Goal: Task Accomplishment & Management: Complete application form

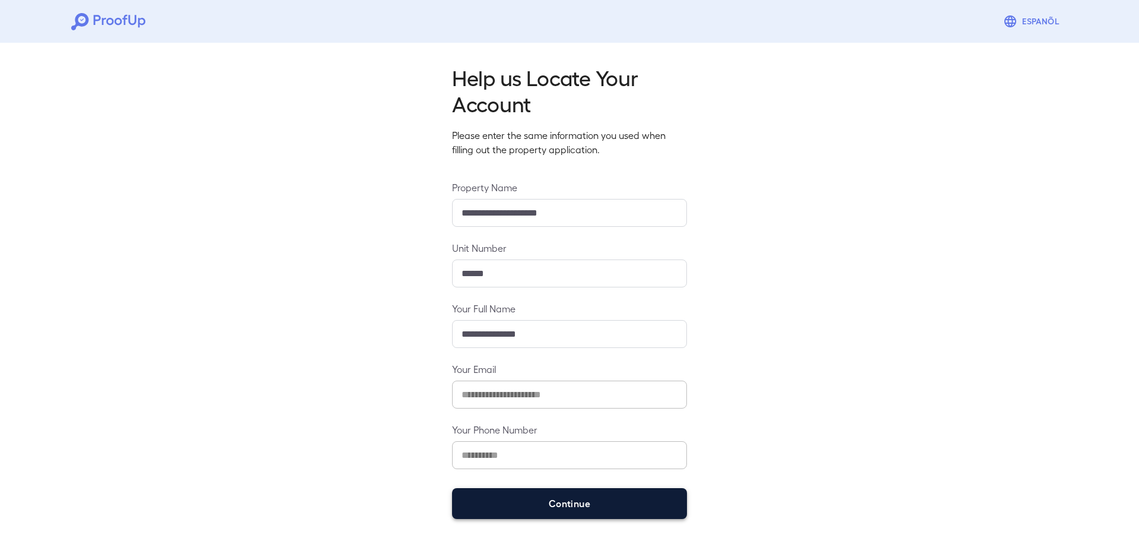
click at [582, 505] on button "Continue" at bounding box center [569, 503] width 235 height 31
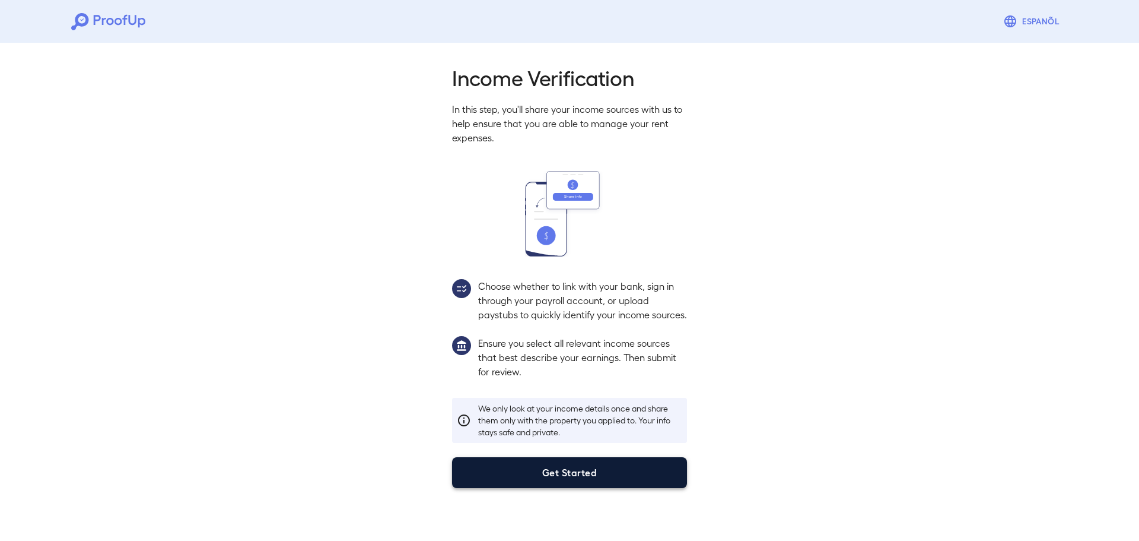
click at [590, 486] on button "Get Started" at bounding box center [569, 472] width 235 height 31
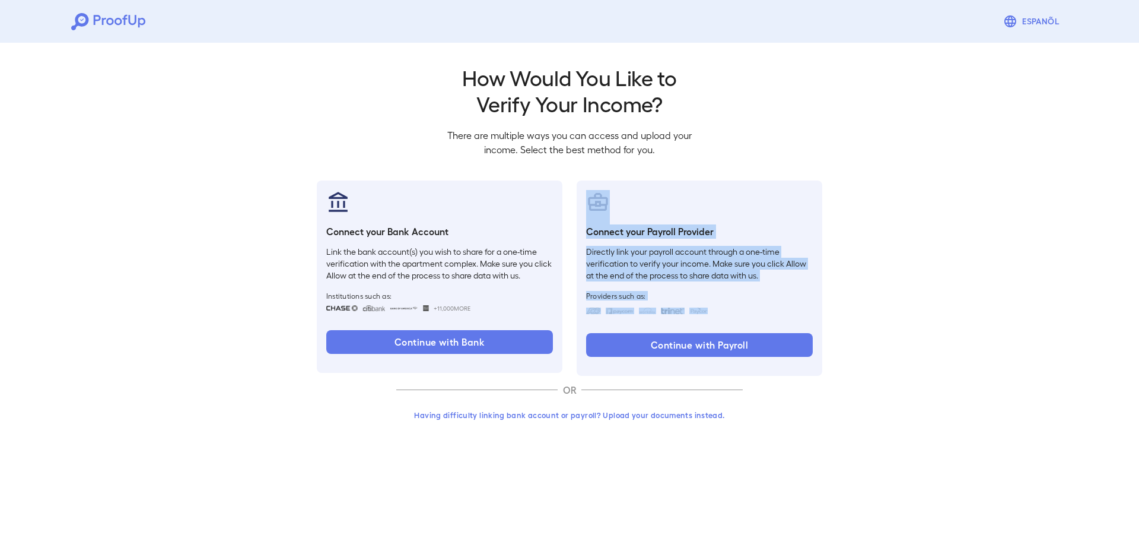
drag, startPoint x: 570, startPoint y: 180, endPoint x: 896, endPoint y: 363, distance: 373.8
click at [896, 363] on div "Go back How Would You Like to Verify Your Income? There are multiple ways you c…" at bounding box center [569, 245] width 1139 height 415
click at [729, 275] on p "Directly link your payroll account through a one-time verification to verify yo…" at bounding box center [699, 264] width 227 height 36
click at [725, 290] on div "Connect your Payroll Provider Directly link your payroll account through a one-…" at bounding box center [700, 277] width 246 height 195
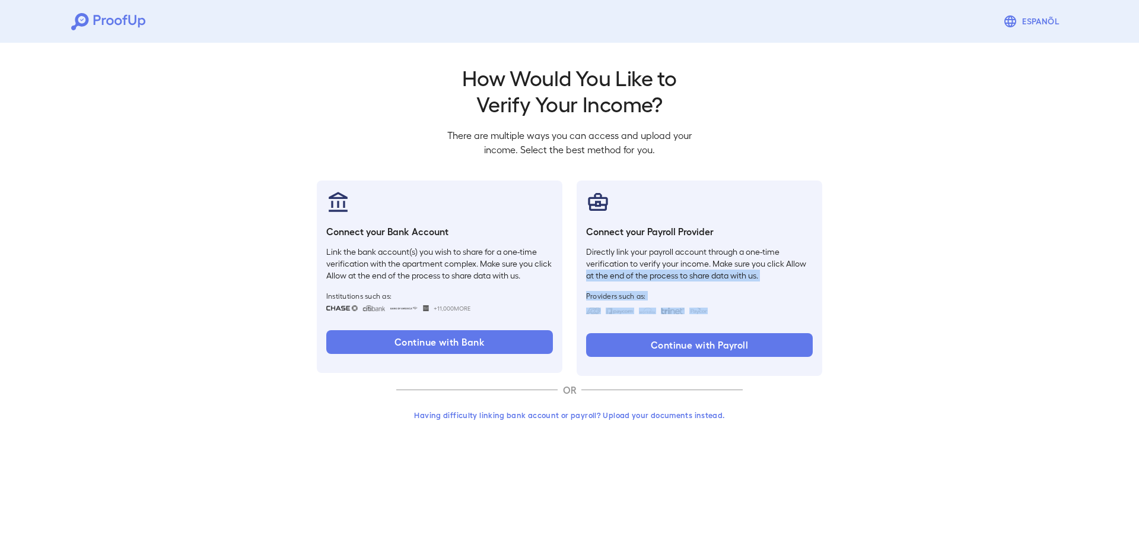
drag, startPoint x: 715, startPoint y: 312, endPoint x: 588, endPoint y: 277, distance: 131.9
click at [588, 277] on div "Connect your Payroll Provider Directly link your payroll account through a one-…" at bounding box center [700, 277] width 246 height 195
click at [640, 266] on p "Directly link your payroll account through a one-time verification to verify yo…" at bounding box center [699, 264] width 227 height 36
drag, startPoint x: 385, startPoint y: 408, endPoint x: 760, endPoint y: 412, distance: 375.1
click at [760, 412] on div "Go back How Would You Like to Verify Your Income? There are multiple ways you c…" at bounding box center [570, 249] width 534 height 370
